Goal: Task Accomplishment & Management: Manage account settings

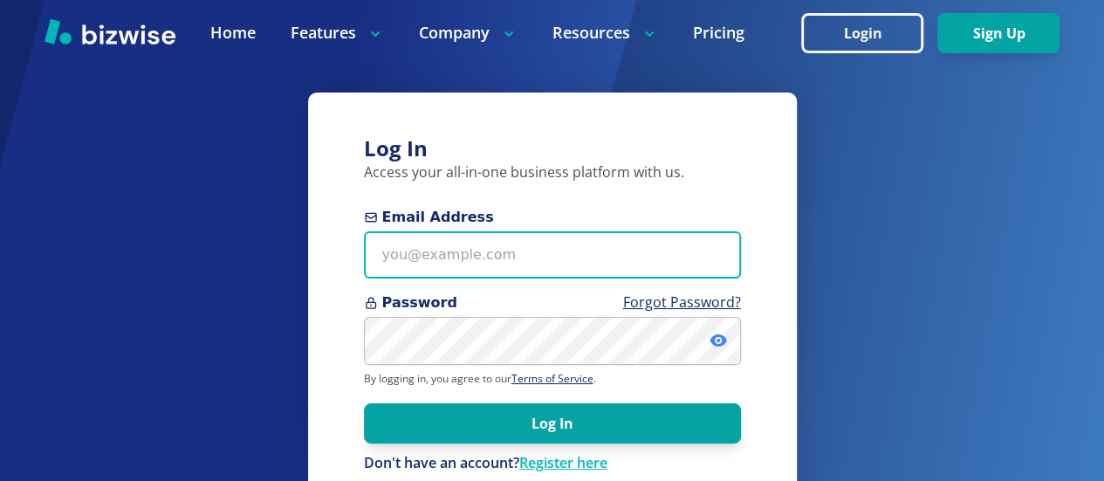
type input "[EMAIL_ADDRESS][DOMAIN_NAME]"
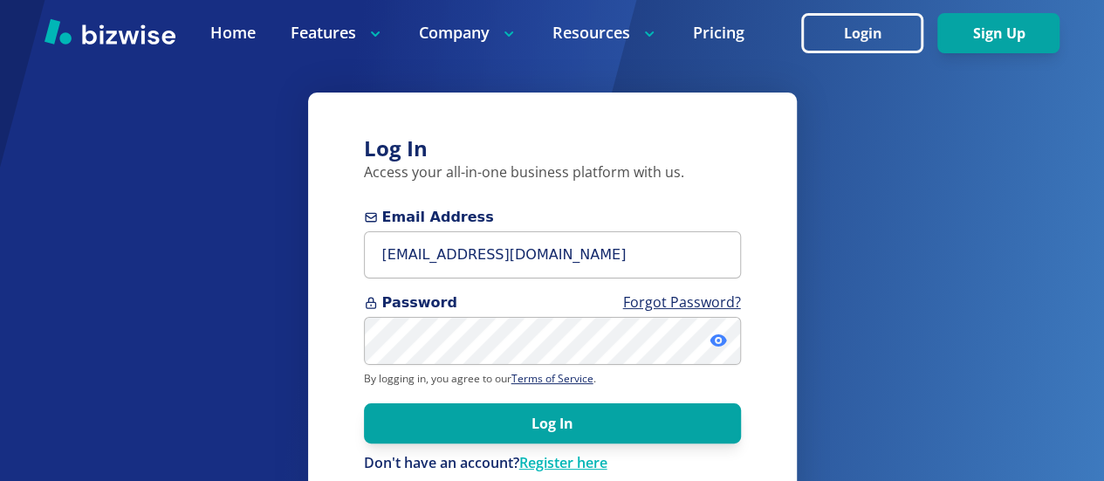
click at [718, 341] on icon at bounding box center [718, 340] width 3 height 3
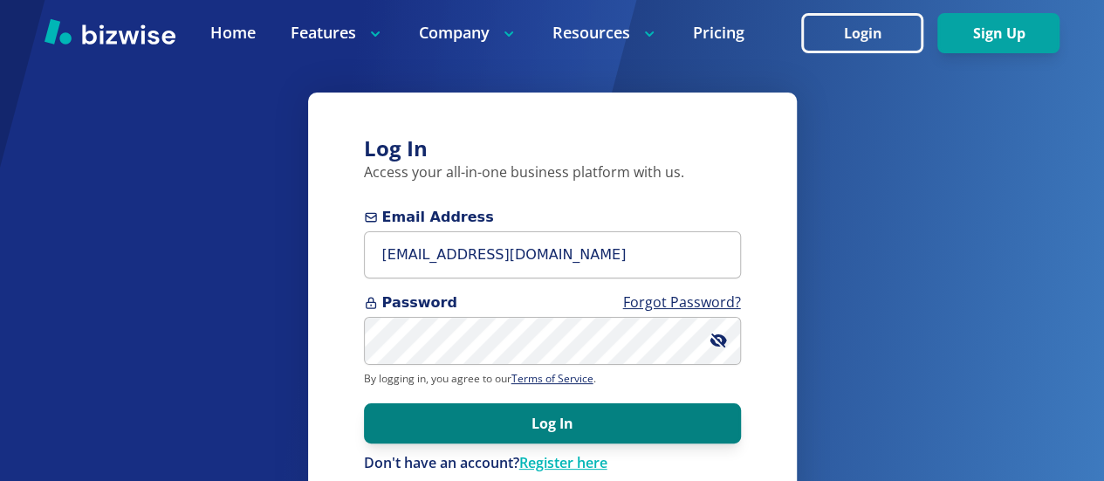
click at [548, 417] on button "Log In" at bounding box center [552, 423] width 377 height 40
